Goal: Task Accomplishment & Management: Use online tool/utility

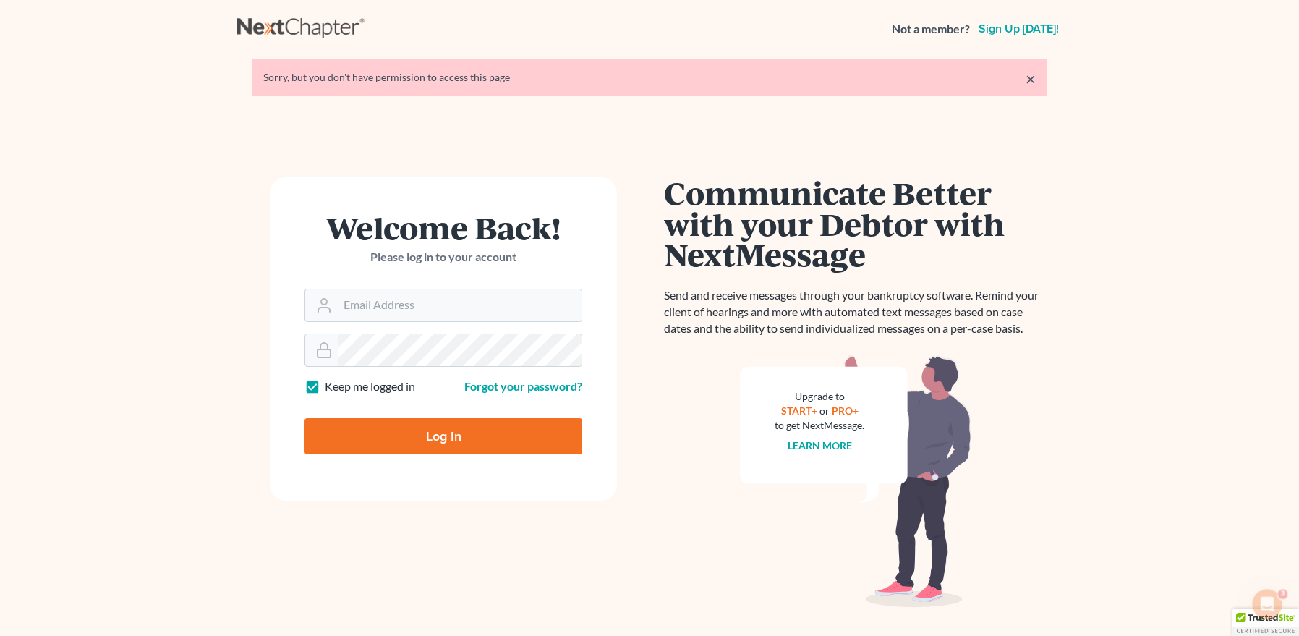
type input "[EMAIL_ADDRESS][DOMAIN_NAME]"
click at [435, 437] on input "Log In" at bounding box center [443, 436] width 278 height 36
type input "Thinking..."
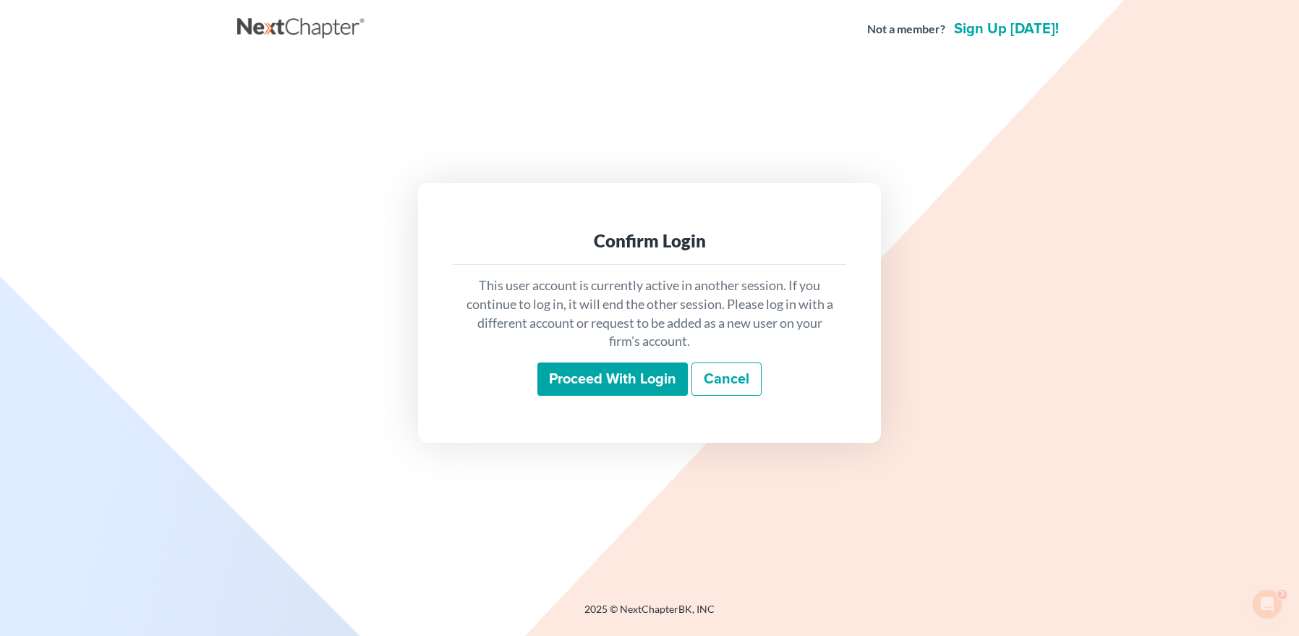
click at [571, 379] on input "Proceed with login" at bounding box center [612, 378] width 150 height 33
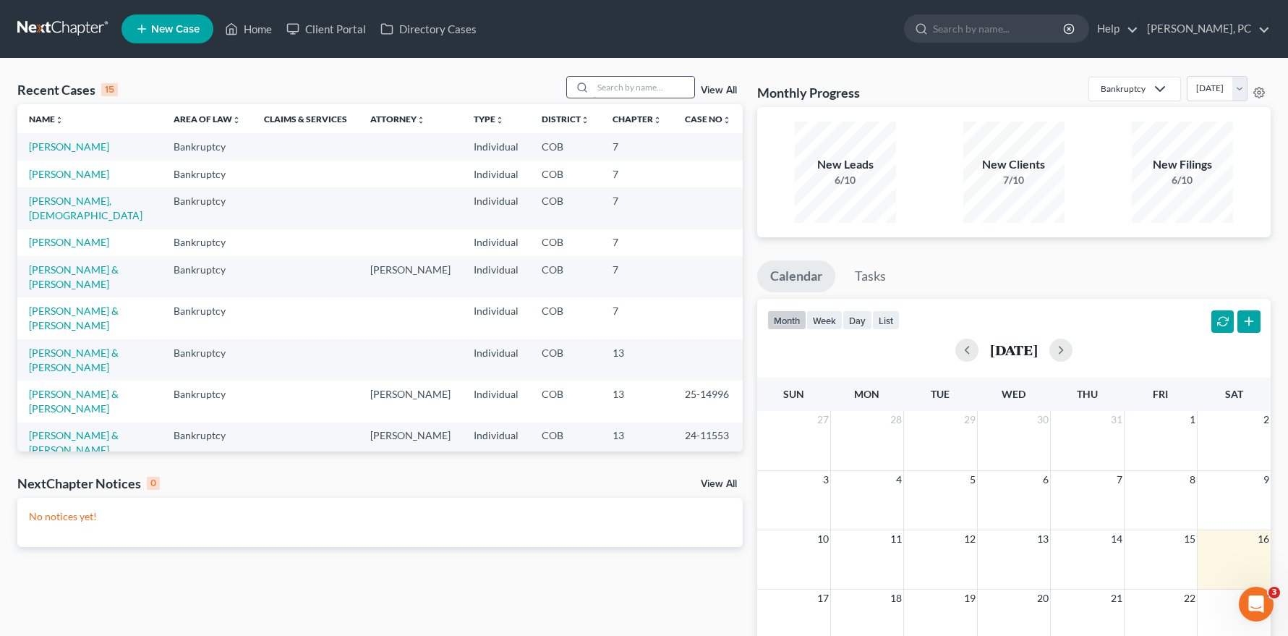
click at [618, 87] on input "search" at bounding box center [643, 87] width 101 height 21
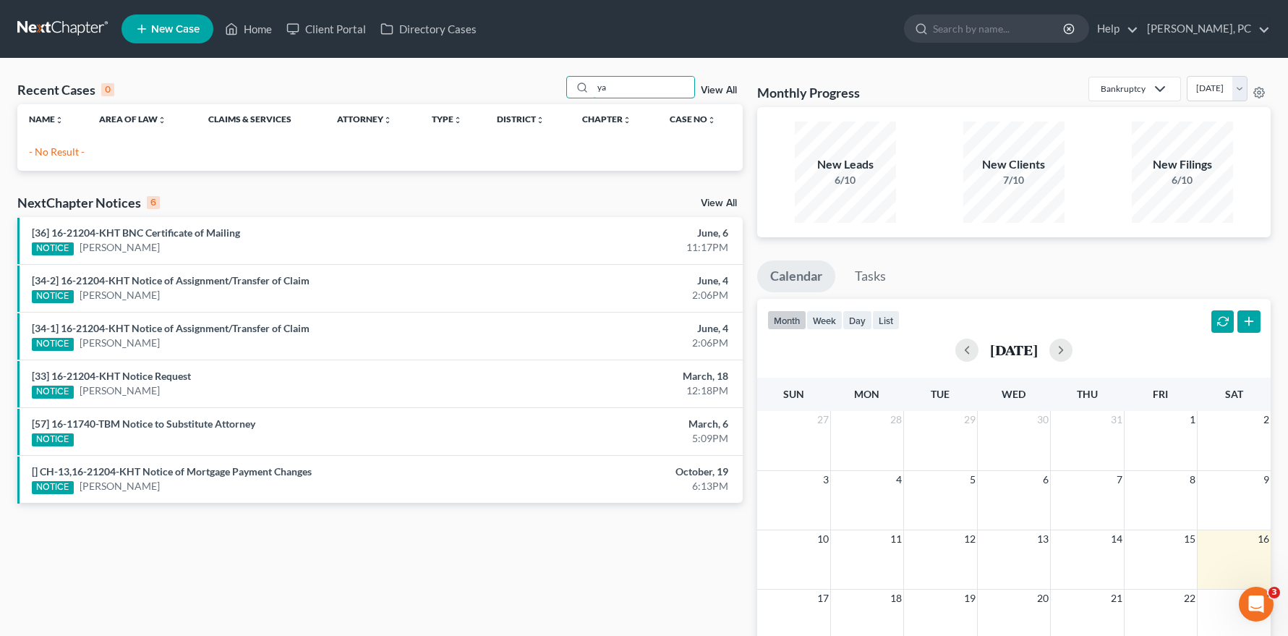
type input "a"
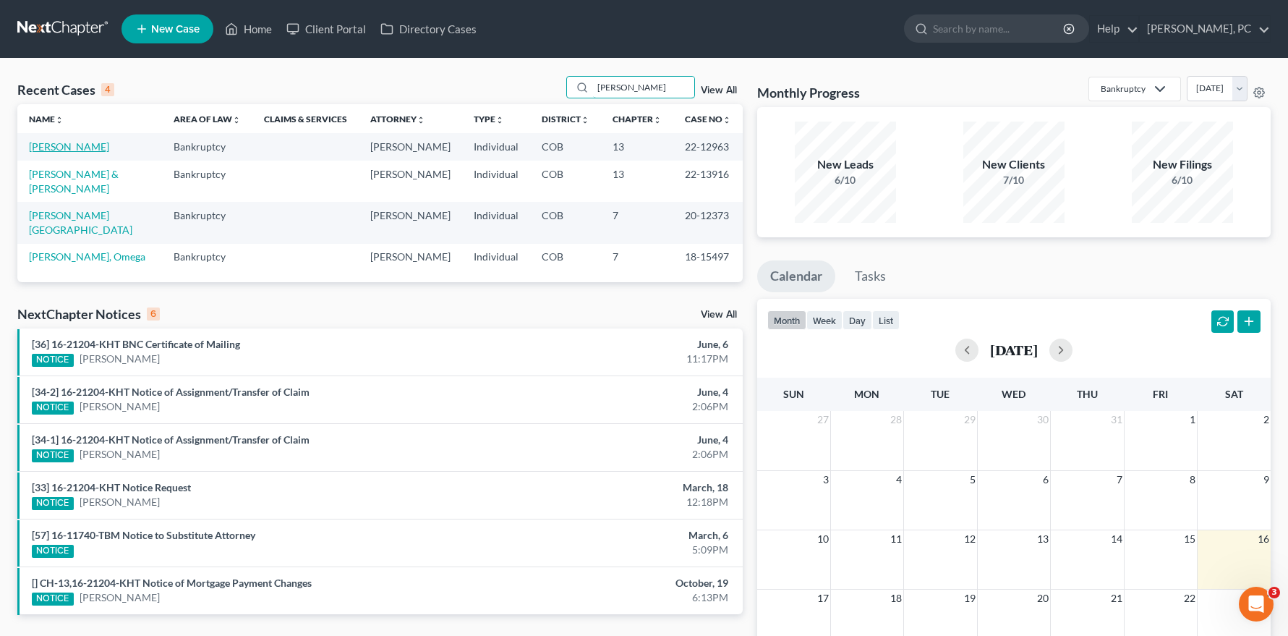
type input "[PERSON_NAME]"
click at [64, 147] on link "[PERSON_NAME]" at bounding box center [69, 146] width 80 height 12
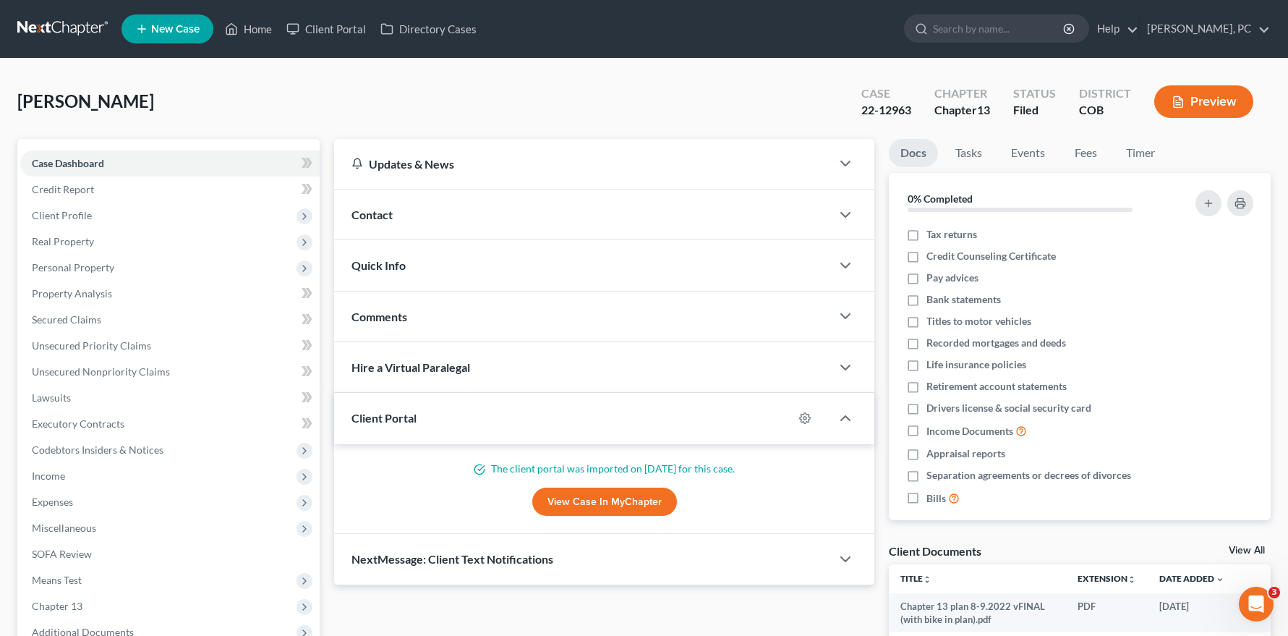
click at [573, 503] on link "View Case in MyChapter" at bounding box center [604, 501] width 145 height 29
